Goal: Transaction & Acquisition: Purchase product/service

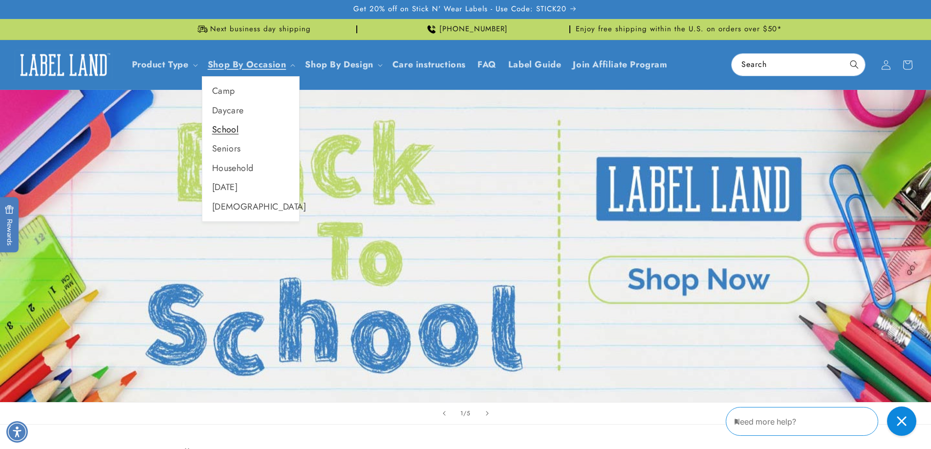
click at [230, 127] on link "School" at bounding box center [250, 129] width 97 height 19
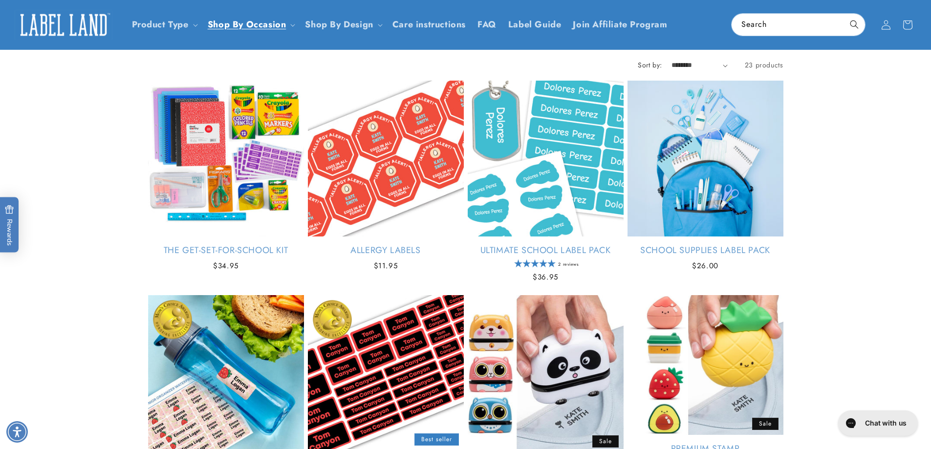
scroll to position [98, 0]
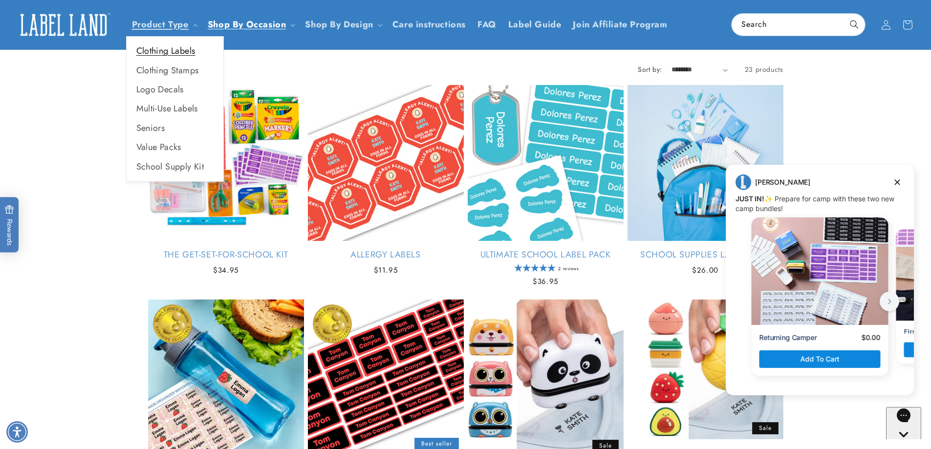
click at [183, 50] on link "Clothing Labels" at bounding box center [175, 51] width 97 height 19
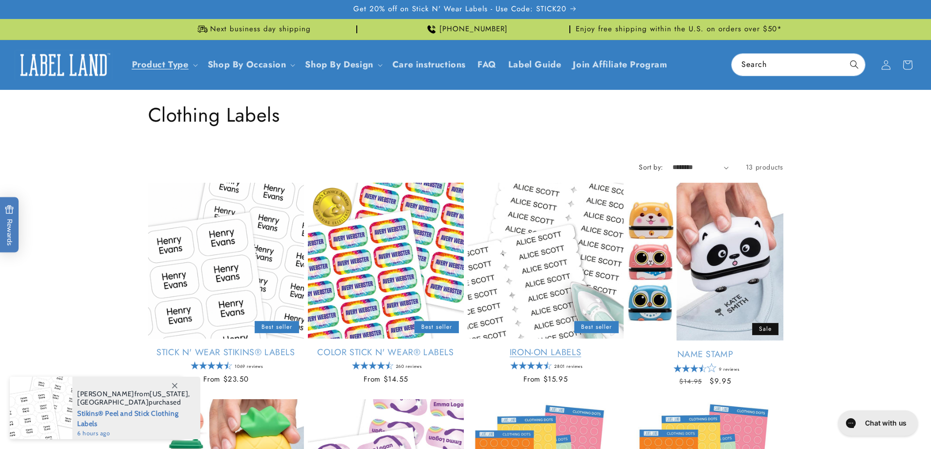
click at [545, 347] on link "Iron-On Labels" at bounding box center [546, 352] width 156 height 11
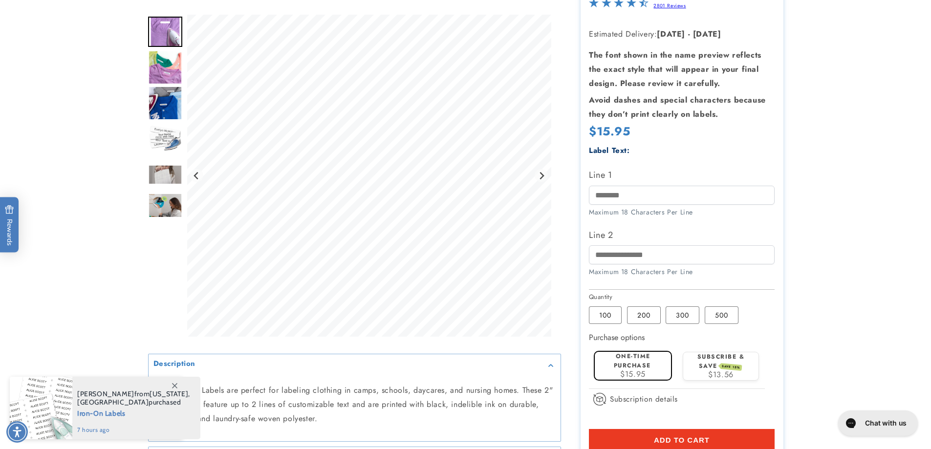
click at [175, 387] on icon at bounding box center [174, 385] width 5 height 5
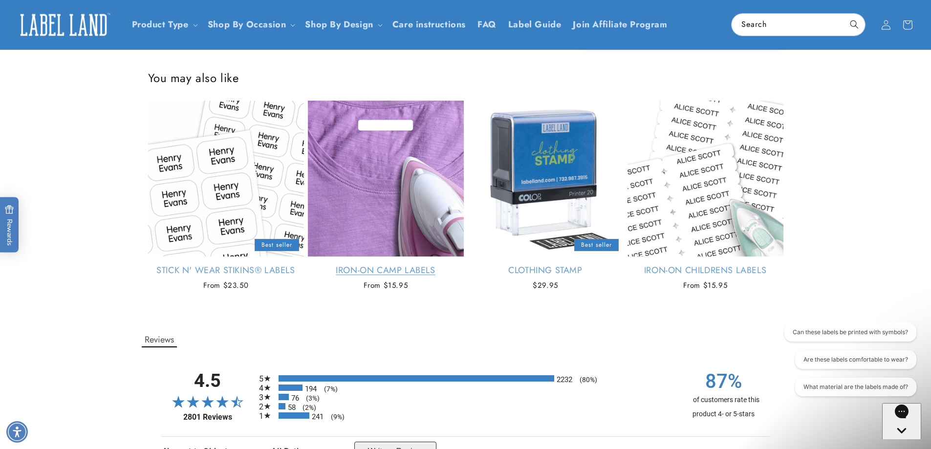
scroll to position [487, 0]
